Goal: Task Accomplishment & Management: Use online tool/utility

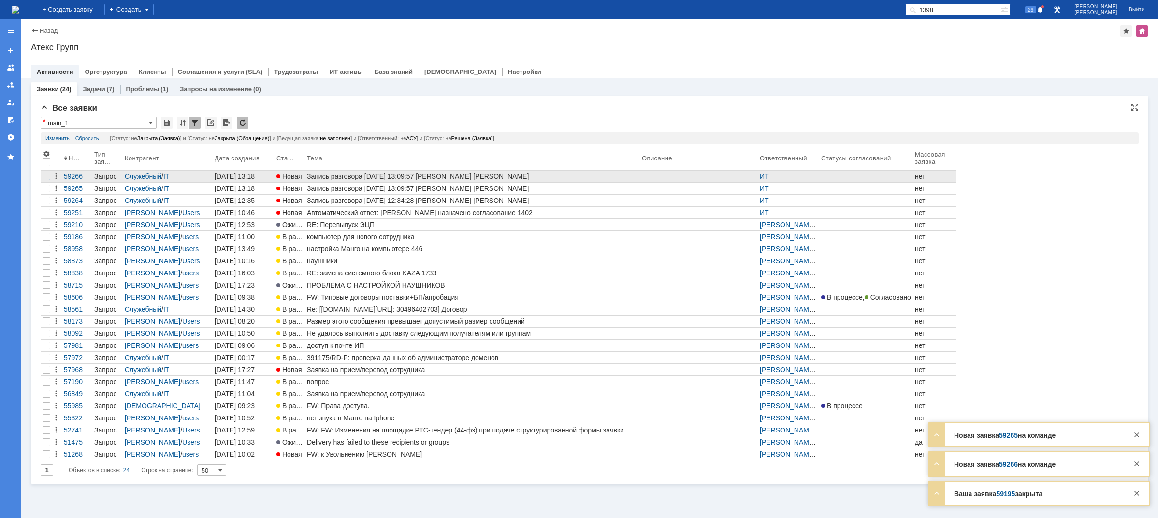
click at [45, 175] on div at bounding box center [47, 177] width 8 height 8
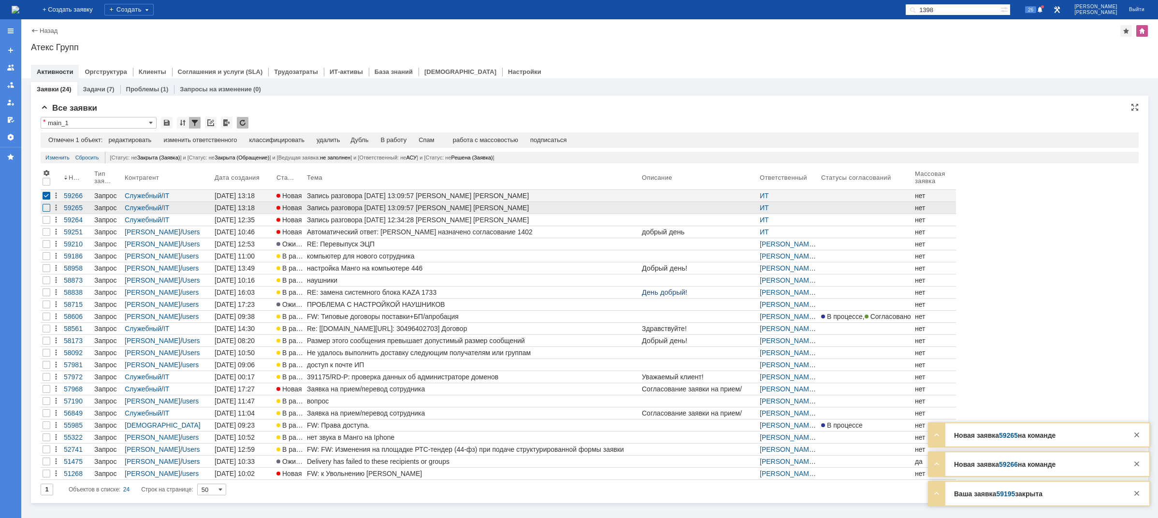
click at [48, 205] on div at bounding box center [47, 208] width 8 height 8
click at [415, 140] on div "Спам" at bounding box center [407, 140] width 16 height 8
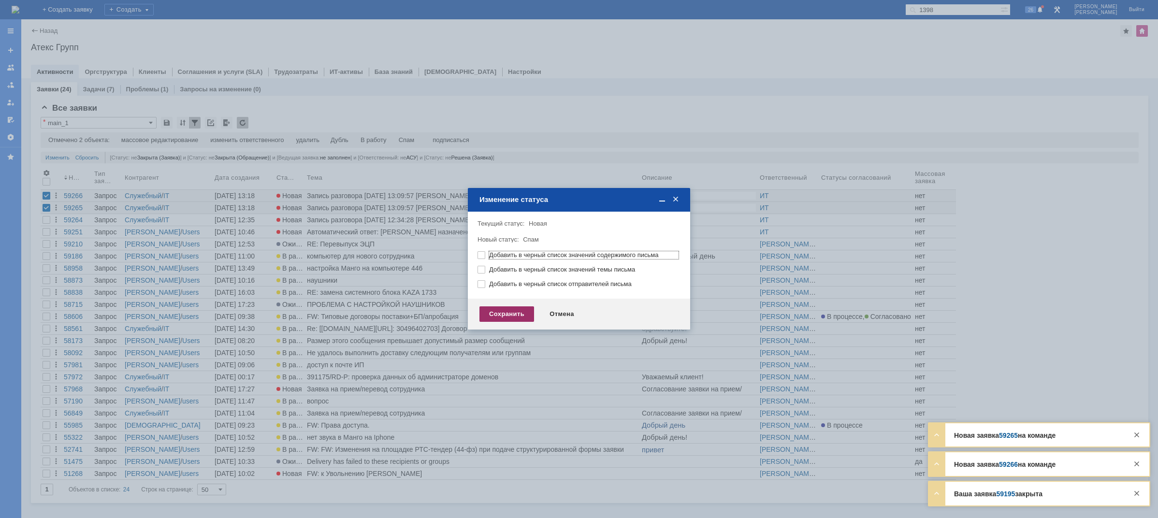
click at [507, 313] on div "Сохранить" at bounding box center [506, 313] width 55 height 15
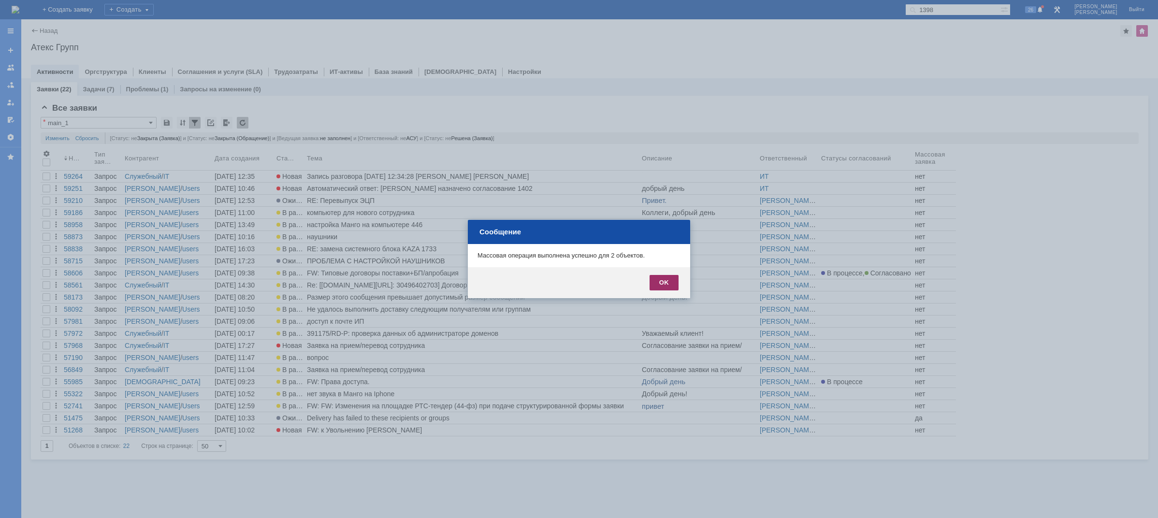
drag, startPoint x: 670, startPoint y: 285, endPoint x: 23, endPoint y: 3, distance: 706.2
click at [670, 285] on div "OK" at bounding box center [664, 282] width 29 height 15
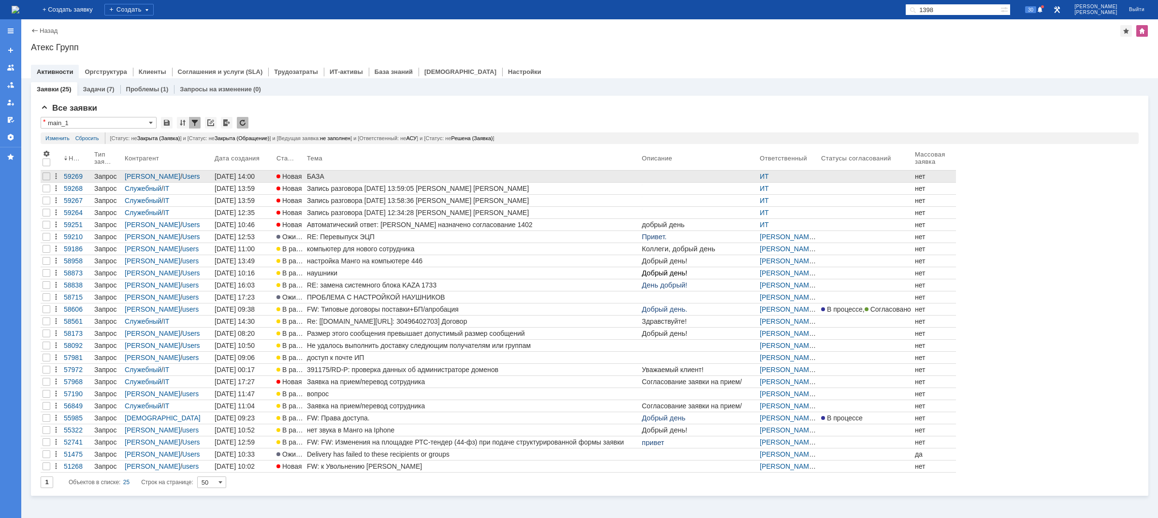
click at [316, 175] on div "БАЗА" at bounding box center [472, 177] width 331 height 8
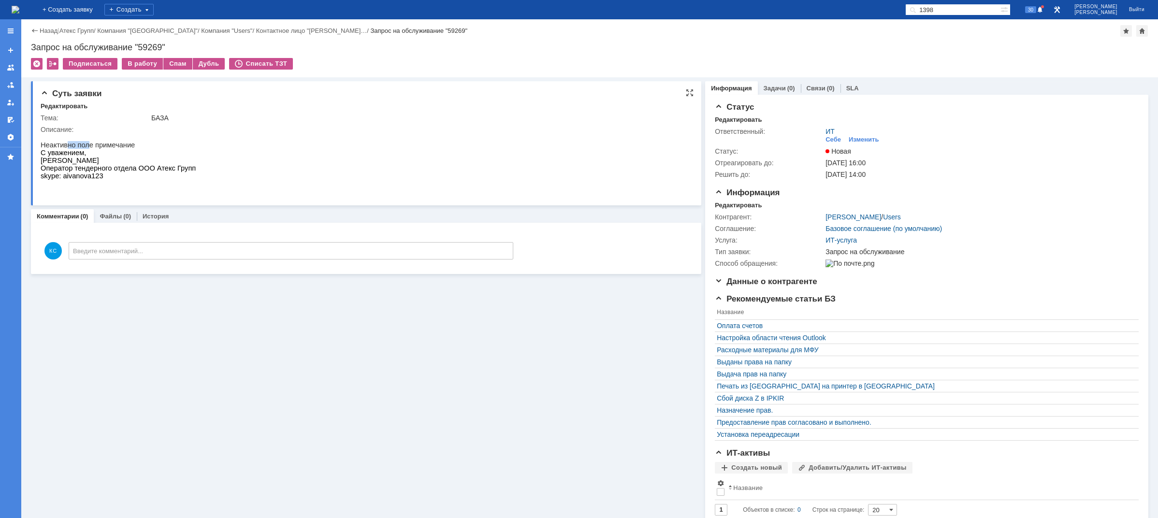
drag, startPoint x: 66, startPoint y: 146, endPoint x: 87, endPoint y: 160, distance: 24.8
click at [89, 147] on p "Неактивно поле примечание" at bounding box center [118, 145] width 155 height 8
drag, startPoint x: 89, startPoint y: 166, endPoint x: 98, endPoint y: 166, distance: 8.2
click at [98, 164] on span "[PERSON_NAME]" at bounding box center [70, 161] width 58 height 8
drag, startPoint x: 78, startPoint y: 142, endPoint x: 100, endPoint y: 142, distance: 21.3
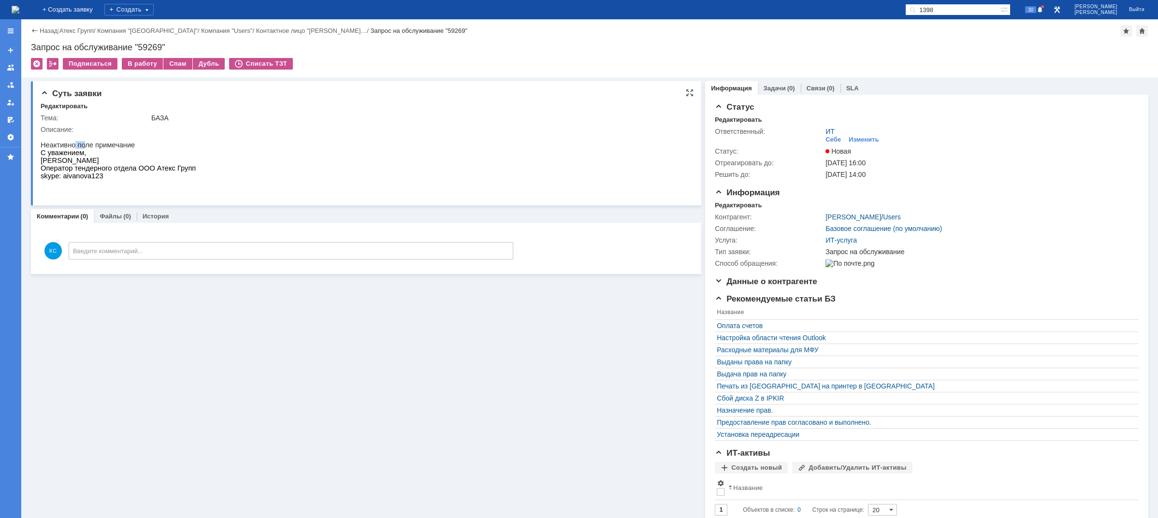
click at [89, 142] on p "Неактивно поле примечание" at bounding box center [118, 145] width 155 height 8
click at [120, 144] on p "Неактивно поле примечание" at bounding box center [118, 145] width 155 height 8
click at [861, 140] on div "Изменить" at bounding box center [864, 140] width 30 height 8
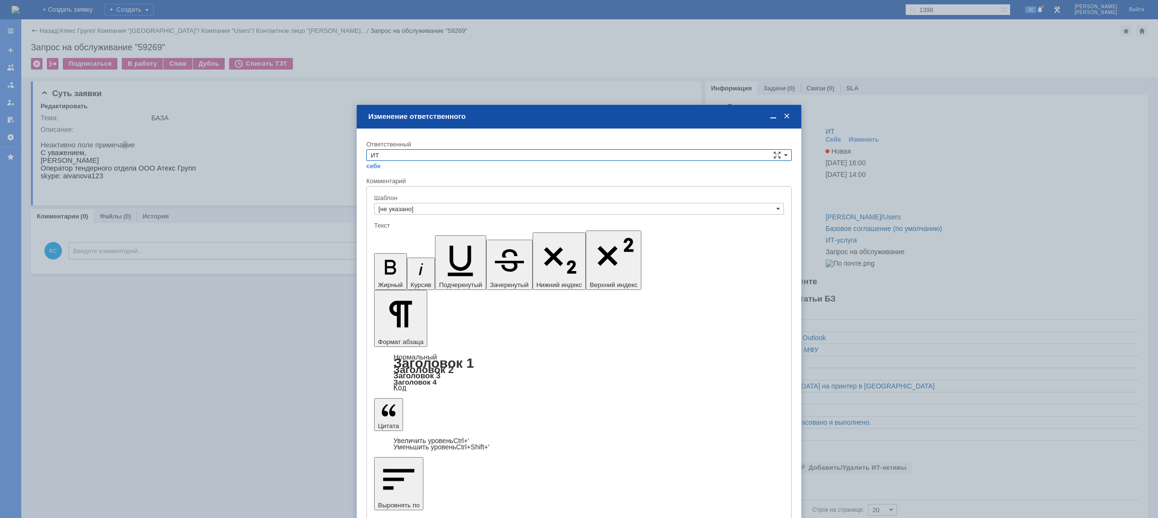
click at [477, 153] on input "ИТ" at bounding box center [578, 155] width 425 height 12
click at [392, 233] on span "АСУ" at bounding box center [579, 235] width 417 height 8
type input "АСУ"
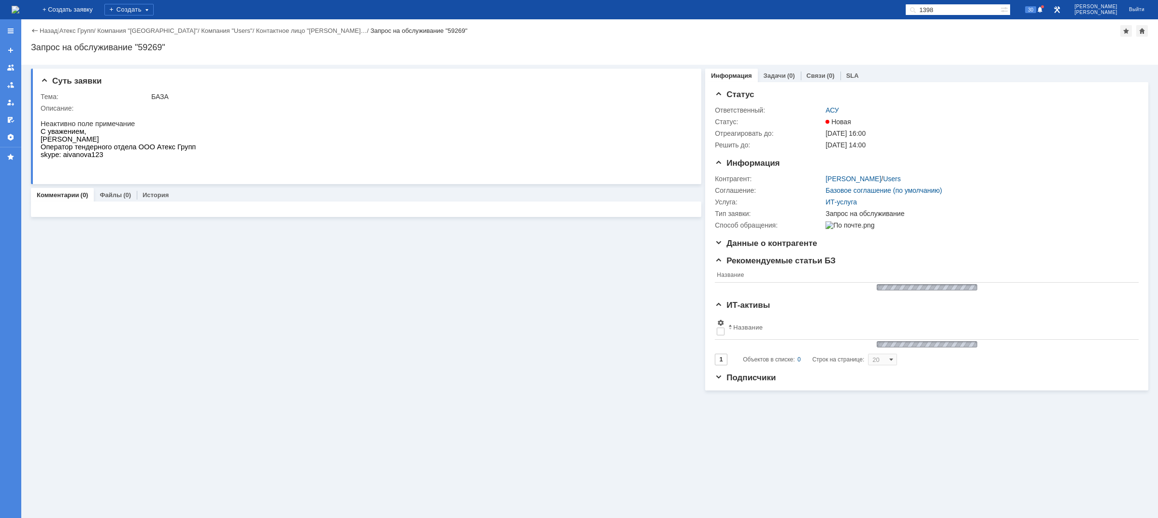
click at [19, 6] on img at bounding box center [16, 10] width 8 height 8
